Goal: Information Seeking & Learning: Learn about a topic

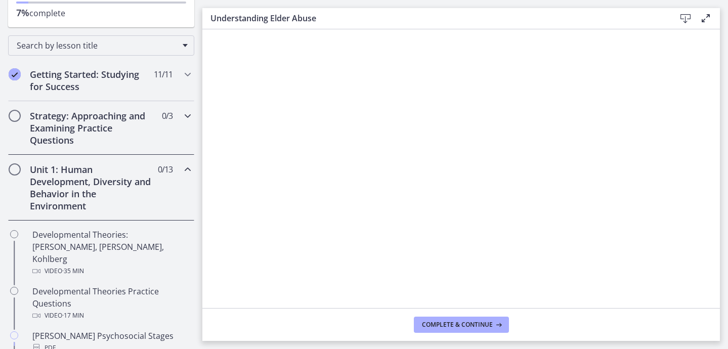
scroll to position [130, 0]
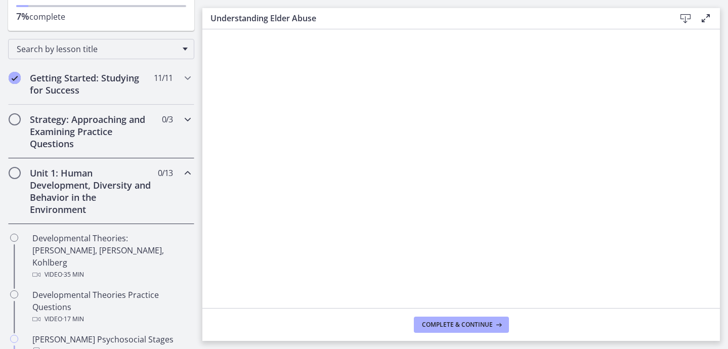
click at [174, 126] on div "Strategy: Approaching and Examining Practice Questions 0 / 3 Completed" at bounding box center [101, 132] width 186 height 54
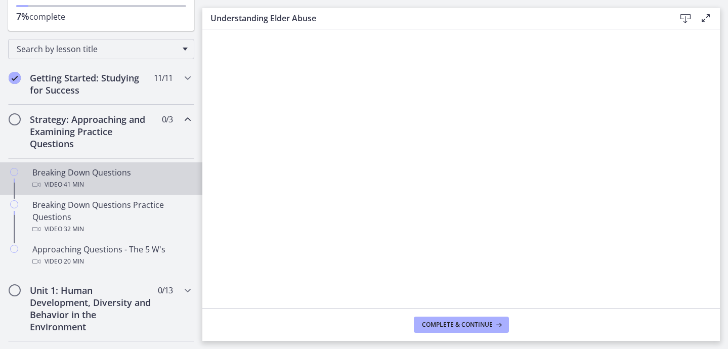
click at [121, 179] on div "Video · 41 min" at bounding box center [111, 185] width 158 height 12
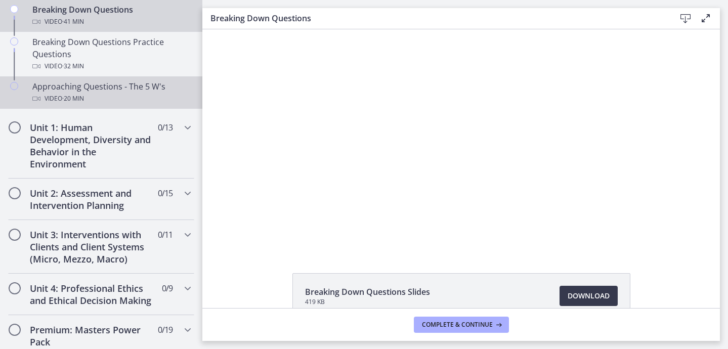
scroll to position [295, 0]
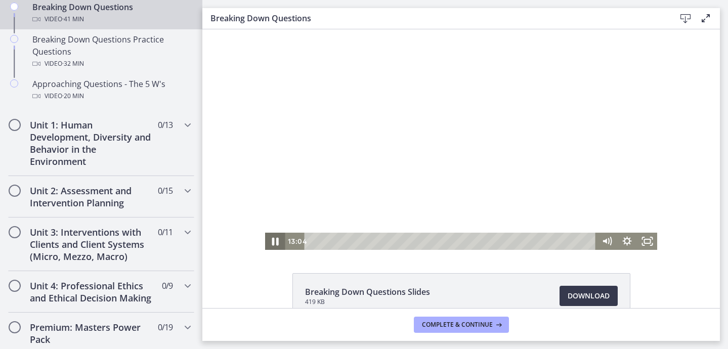
click at [278, 243] on icon "Pause" at bounding box center [275, 241] width 24 height 21
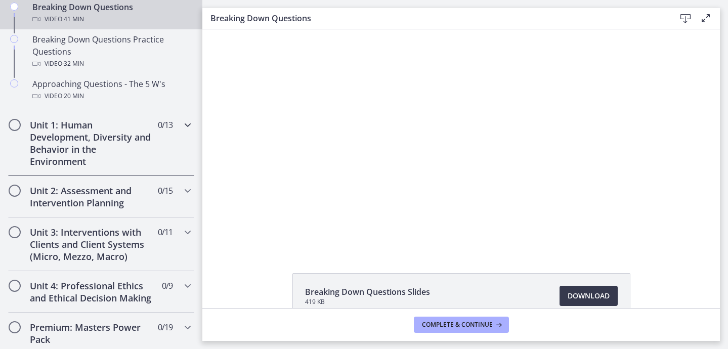
click at [189, 147] on div "Unit 1: Human Development, Diversity and Behavior in the Environment 0 / 13 Com…" at bounding box center [101, 143] width 186 height 66
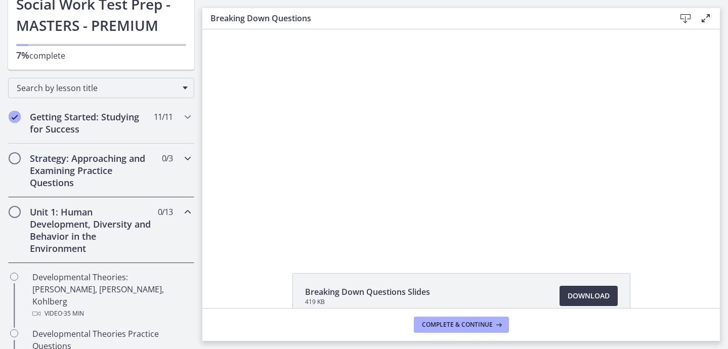
scroll to position [95, 0]
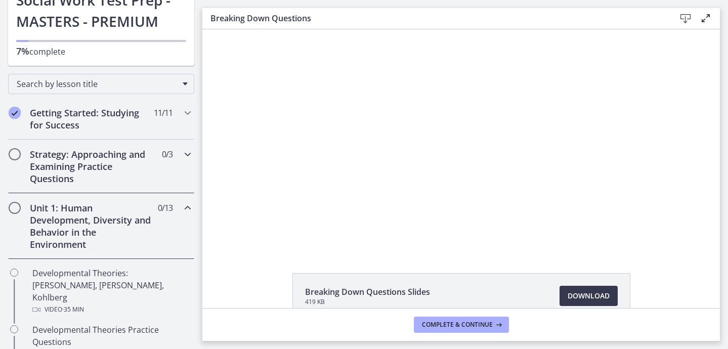
click at [174, 155] on div "Strategy: Approaching and Examining Practice Questions 0 / 3 Completed" at bounding box center [101, 167] width 186 height 54
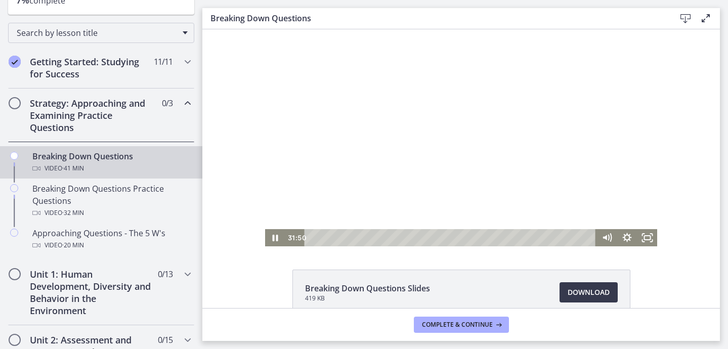
scroll to position [0, 0]
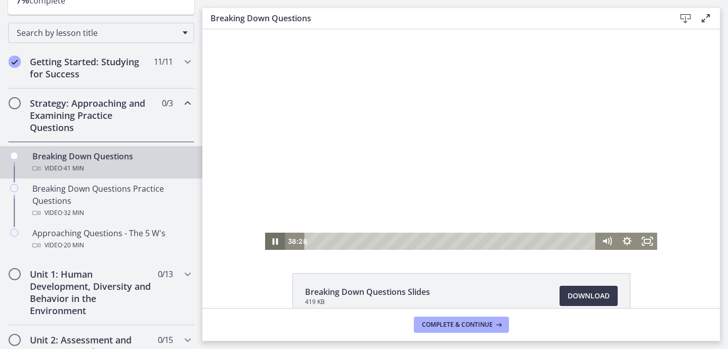
click at [275, 240] on icon "Pause" at bounding box center [275, 241] width 20 height 17
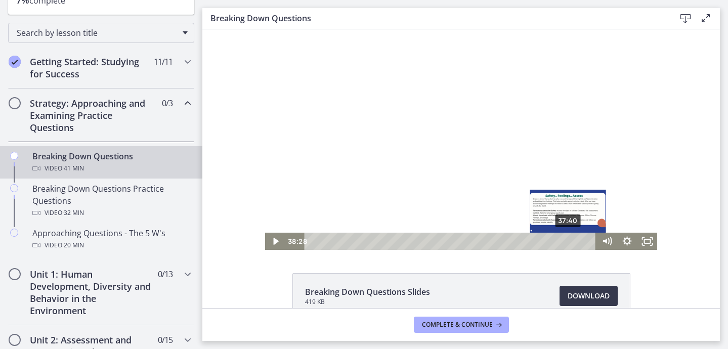
click at [569, 241] on div "37:40" at bounding box center [451, 241] width 279 height 17
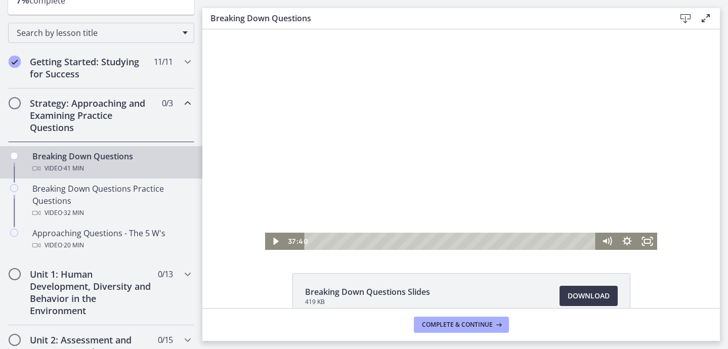
click at [547, 200] on div at bounding box center [461, 139] width 392 height 221
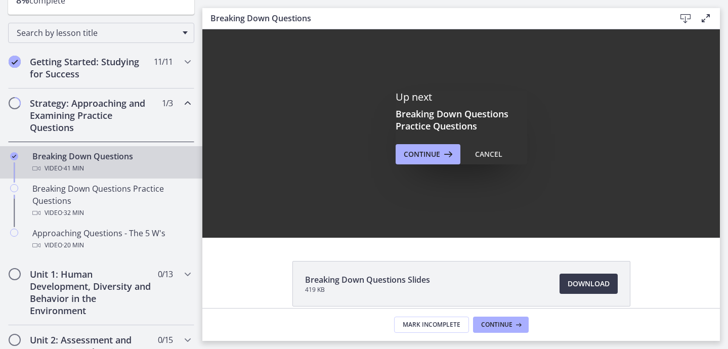
scroll to position [4, 0]
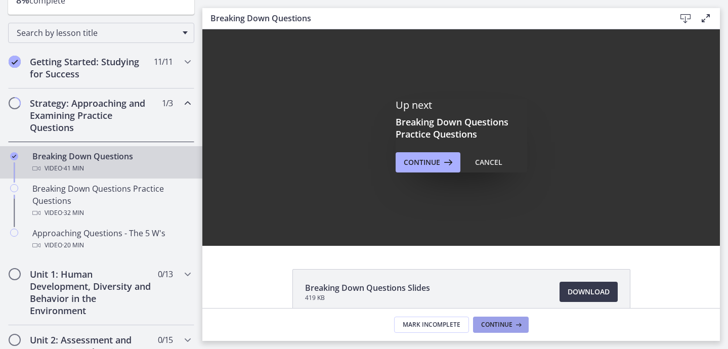
click at [493, 324] on span "Continue" at bounding box center [496, 325] width 31 height 8
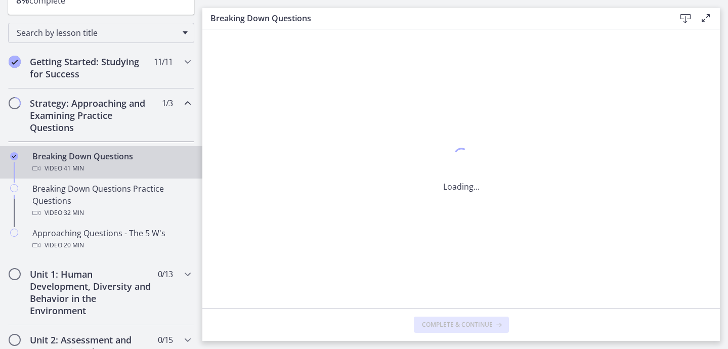
scroll to position [0, 0]
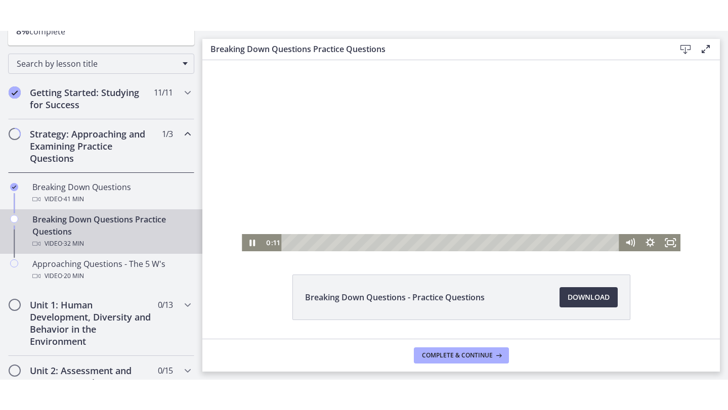
scroll to position [32, 0]
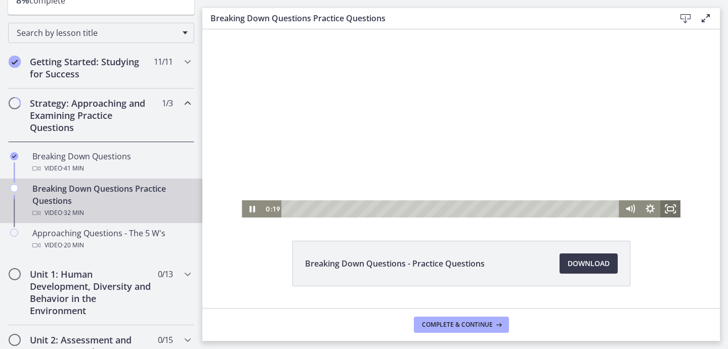
click at [671, 213] on icon "Fullscreen" at bounding box center [670, 208] width 20 height 17
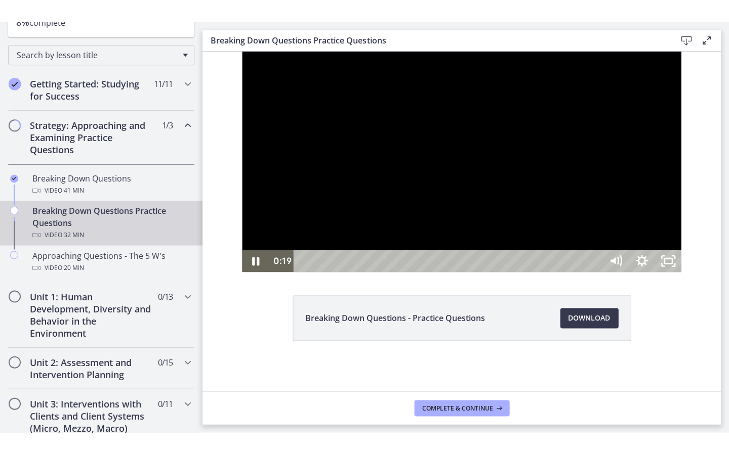
scroll to position [0, 0]
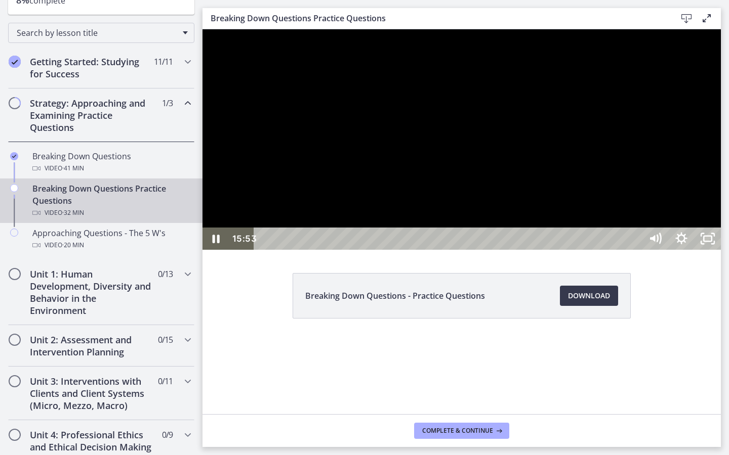
click at [555, 250] on div "Playbar" at bounding box center [449, 239] width 371 height 22
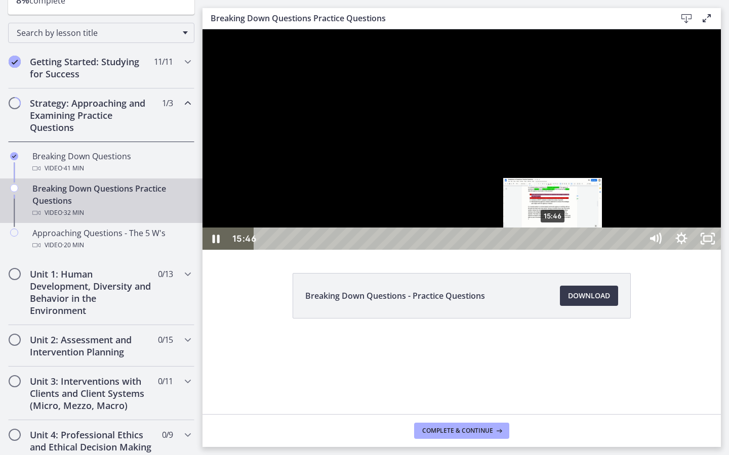
click at [553, 243] on div "Playbar" at bounding box center [553, 239] width 8 height 8
click at [549, 250] on div "15:31" at bounding box center [449, 239] width 371 height 22
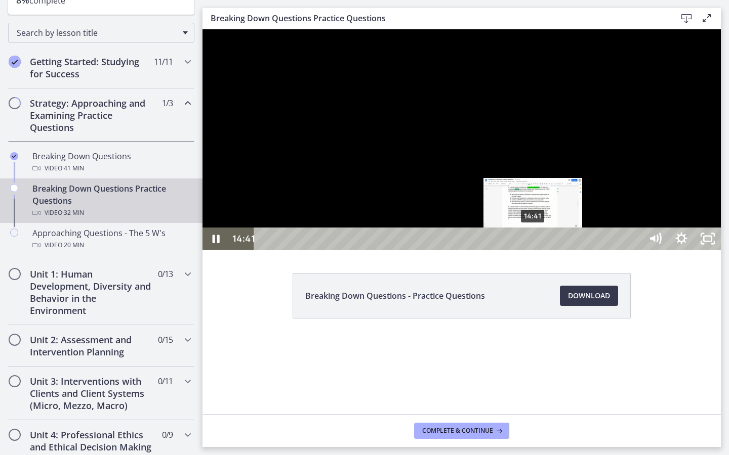
click at [533, 250] on div "14:41" at bounding box center [449, 239] width 371 height 22
click at [537, 250] on div "14:53" at bounding box center [449, 239] width 371 height 22
click at [539, 243] on div "Playbar" at bounding box center [539, 239] width 8 height 8
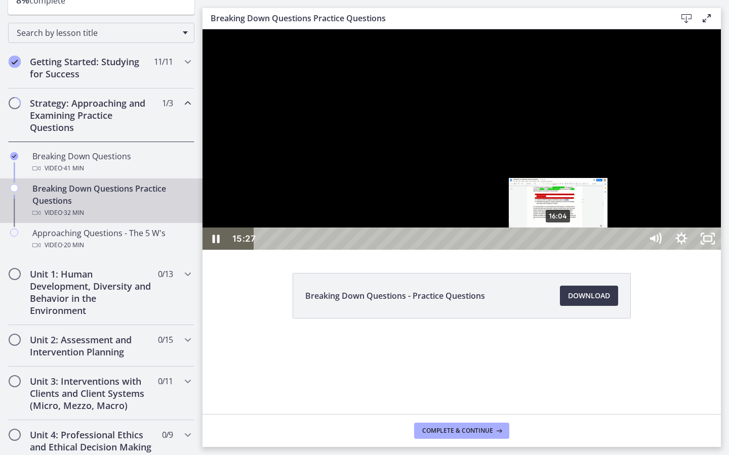
click at [559, 250] on div "16:04" at bounding box center [449, 239] width 371 height 22
click at [565, 250] on div "16:26" at bounding box center [449, 239] width 371 height 22
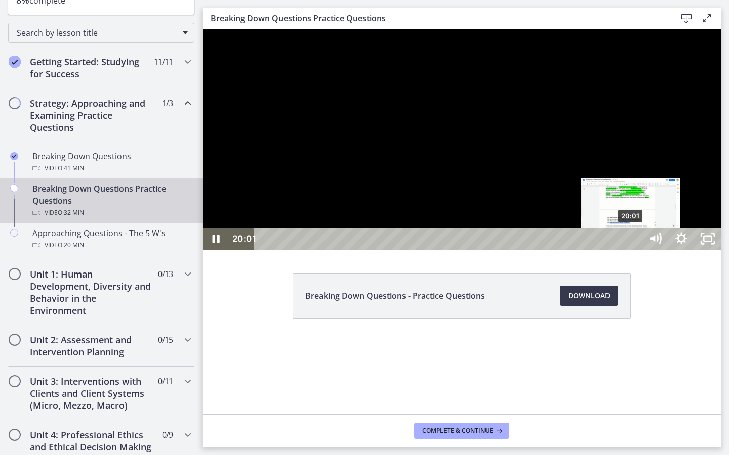
click at [631, 250] on div "20:01" at bounding box center [449, 239] width 371 height 22
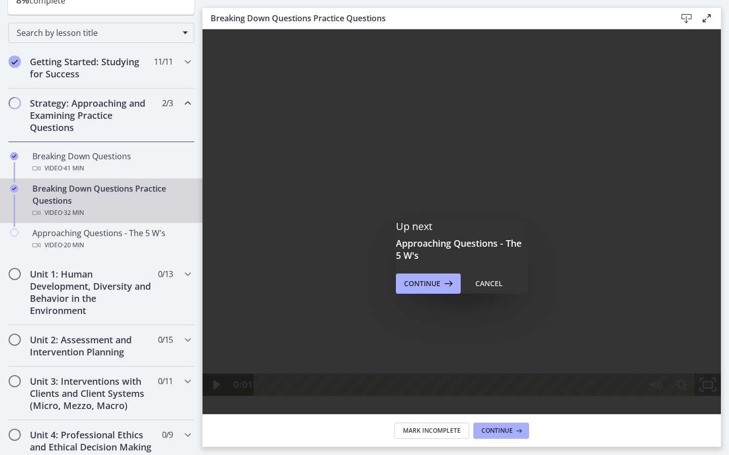
click at [713, 349] on rect "Fullscreen" at bounding box center [708, 385] width 10 height 6
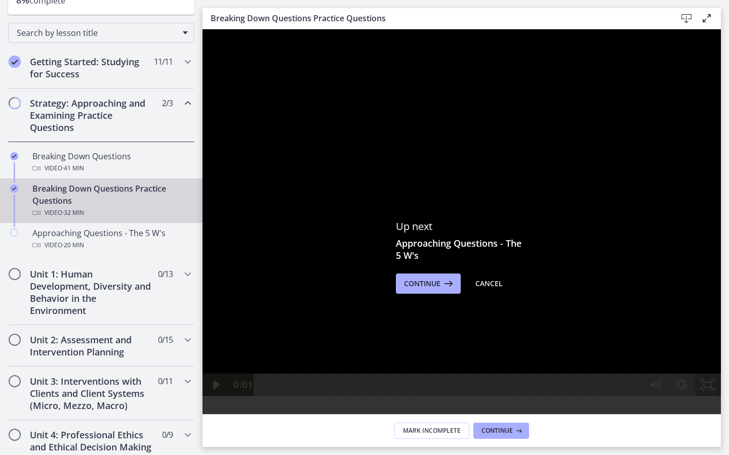
click at [721, 349] on icon "Unfullscreen" at bounding box center [707, 385] width 26 height 22
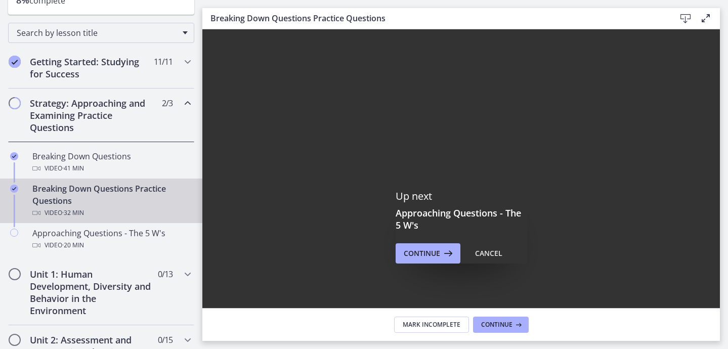
scroll to position [41, 0]
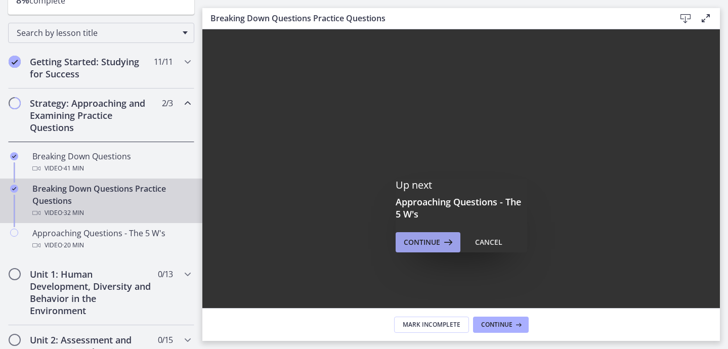
click at [435, 242] on span "Continue" at bounding box center [422, 242] width 36 height 12
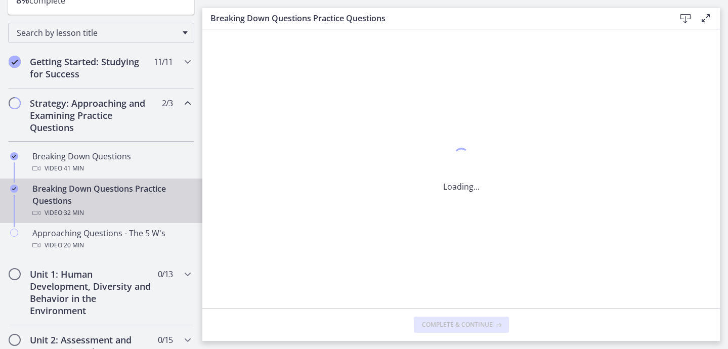
scroll to position [0, 0]
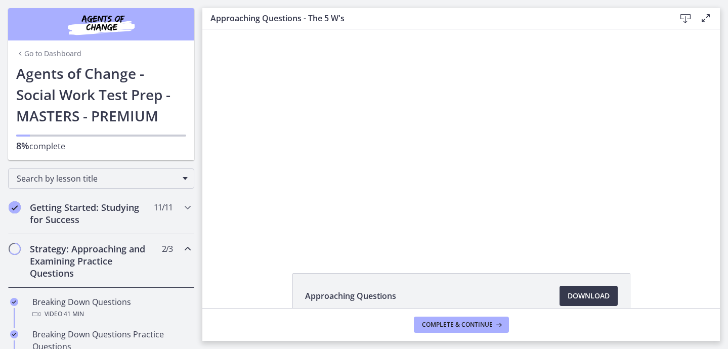
scroll to position [146, 0]
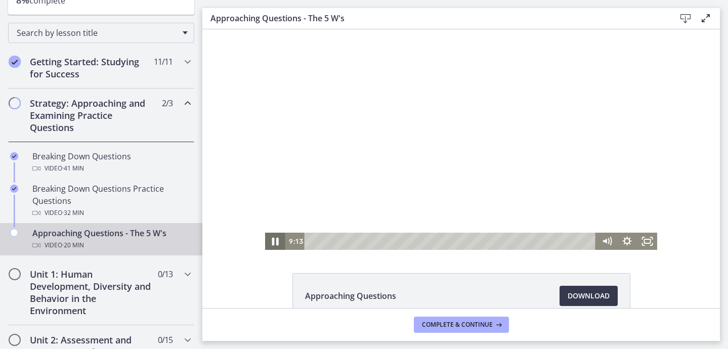
click at [277, 243] on icon "Pause" at bounding box center [275, 242] width 7 height 8
click at [276, 240] on icon "Play Video" at bounding box center [275, 241] width 5 height 7
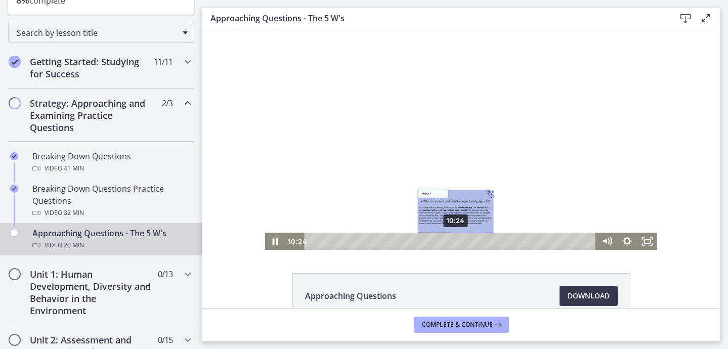
click at [456, 239] on div "10:24" at bounding box center [451, 241] width 279 height 17
